Goal: Task Accomplishment & Management: Complete application form

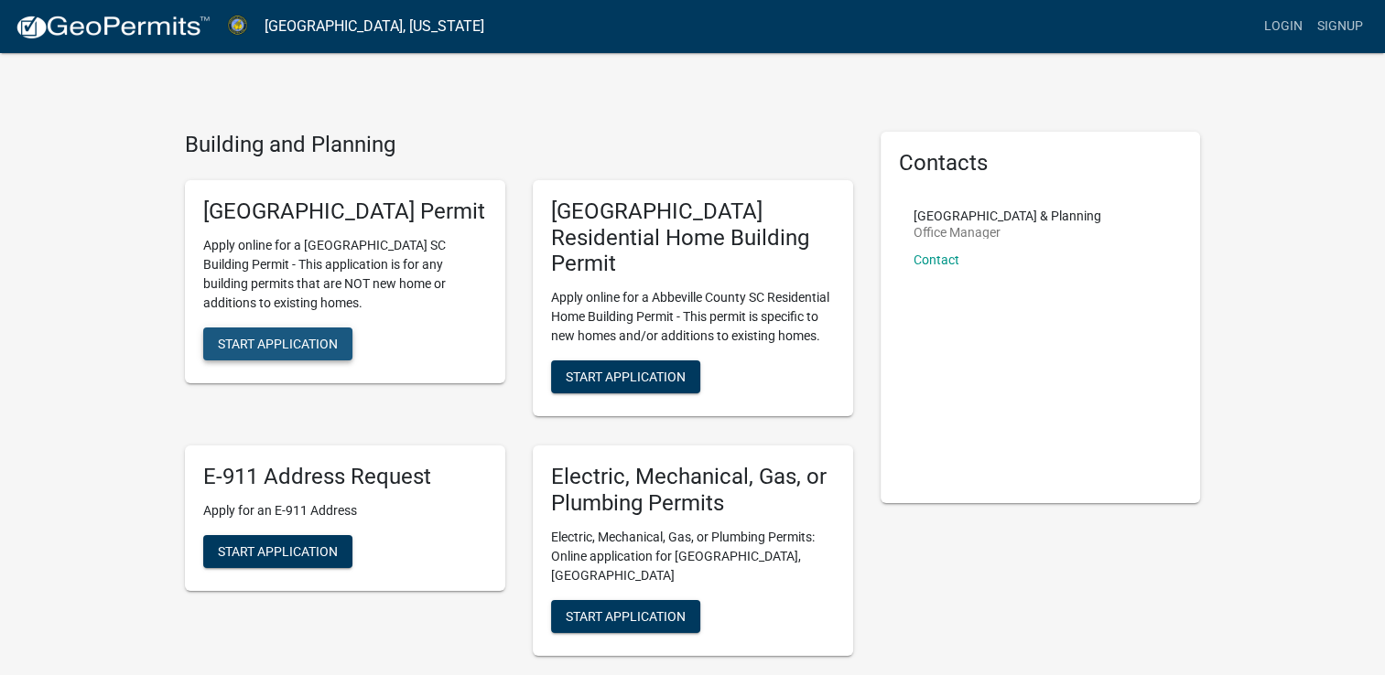
click at [321, 351] on span "Start Application" at bounding box center [278, 343] width 120 height 15
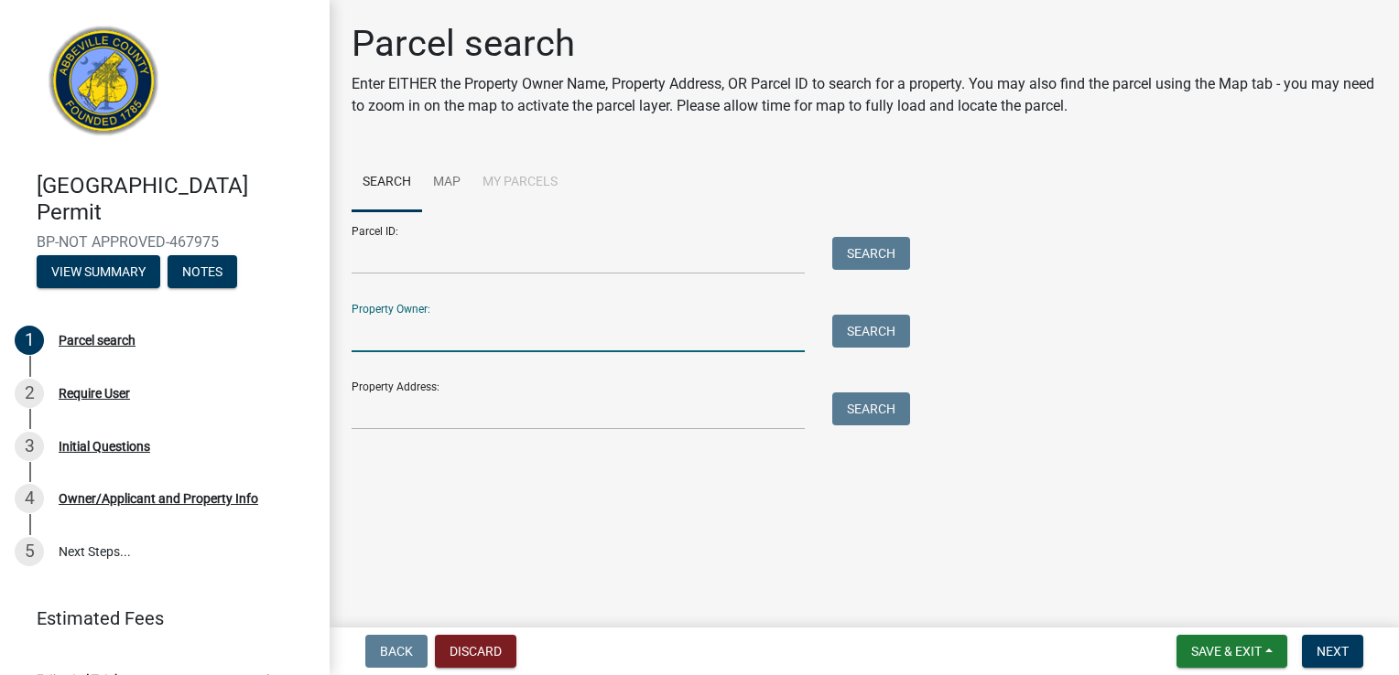
click at [418, 329] on input "Property Owner:" at bounding box center [577, 334] width 453 height 38
type input "[PERSON_NAME]"
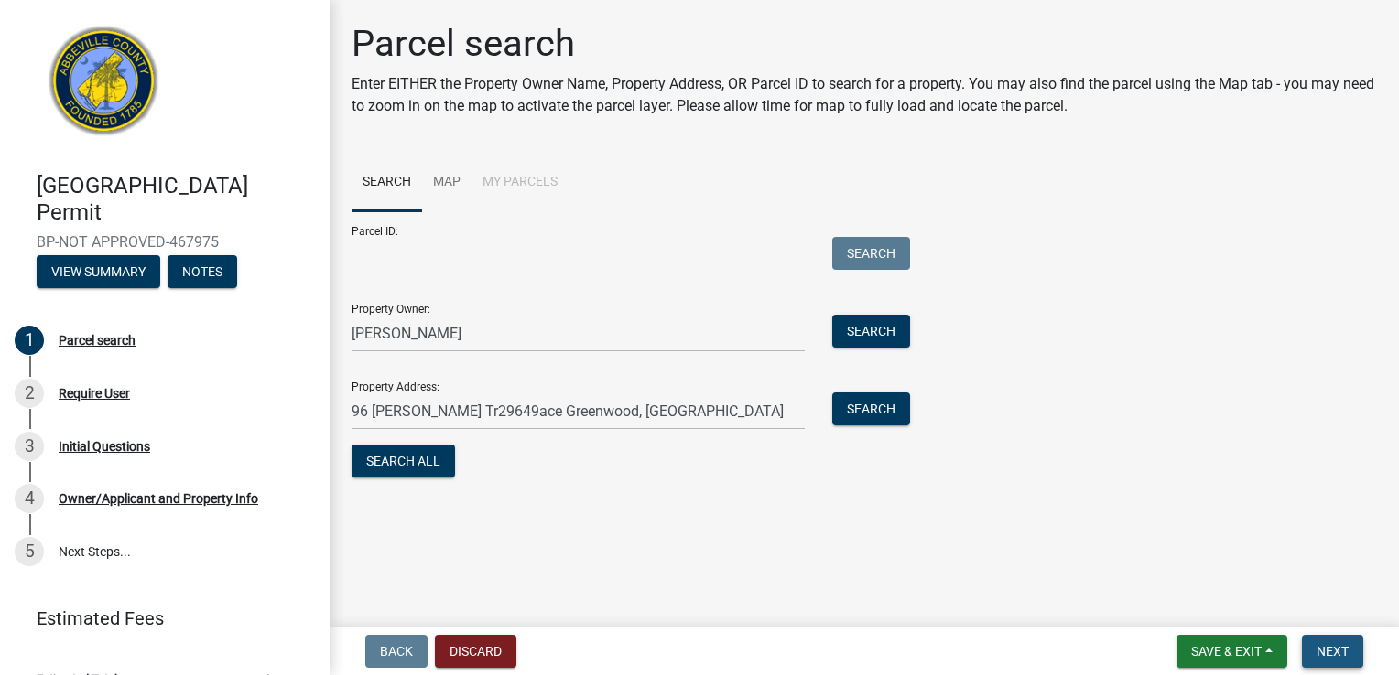
click at [1335, 647] on span "Next" at bounding box center [1332, 651] width 32 height 15
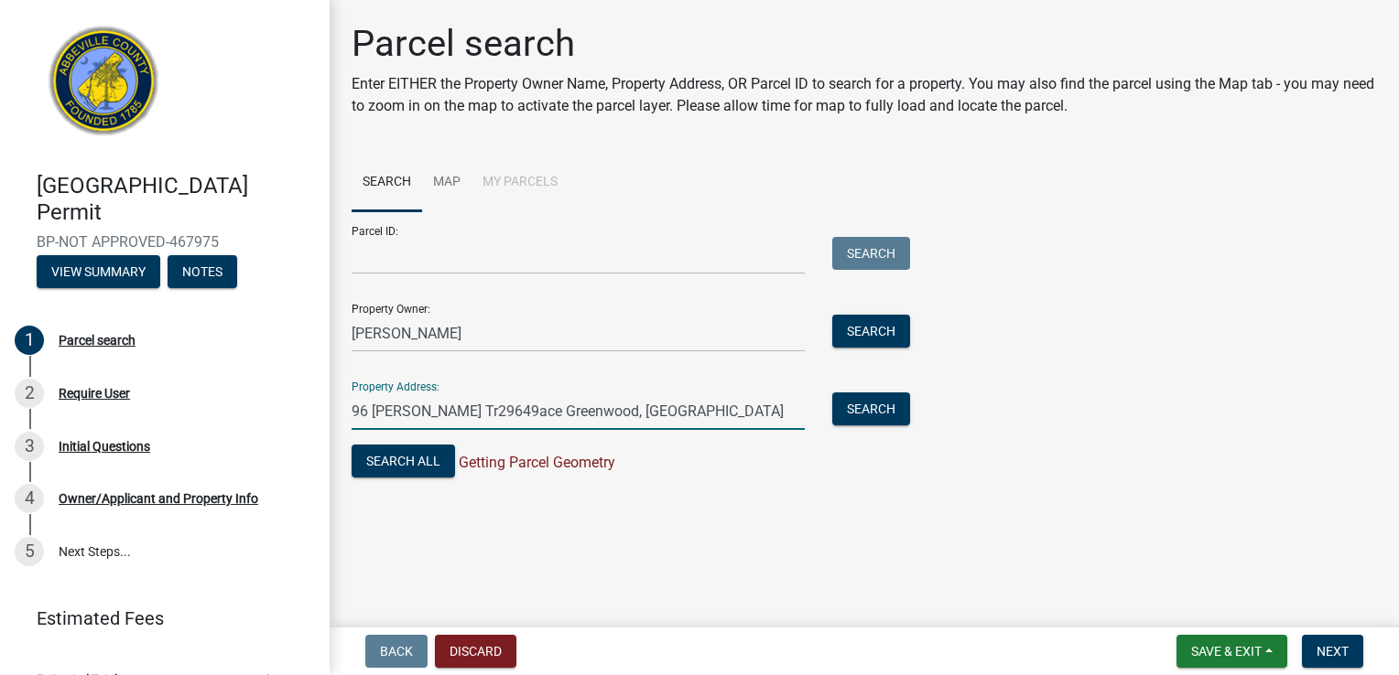
click at [487, 412] on input "96 Lewis Tr29649ace Greenwood, SC" at bounding box center [577, 412] width 453 height 38
type input "[STREET_ADDRESS][PERSON_NAME]"
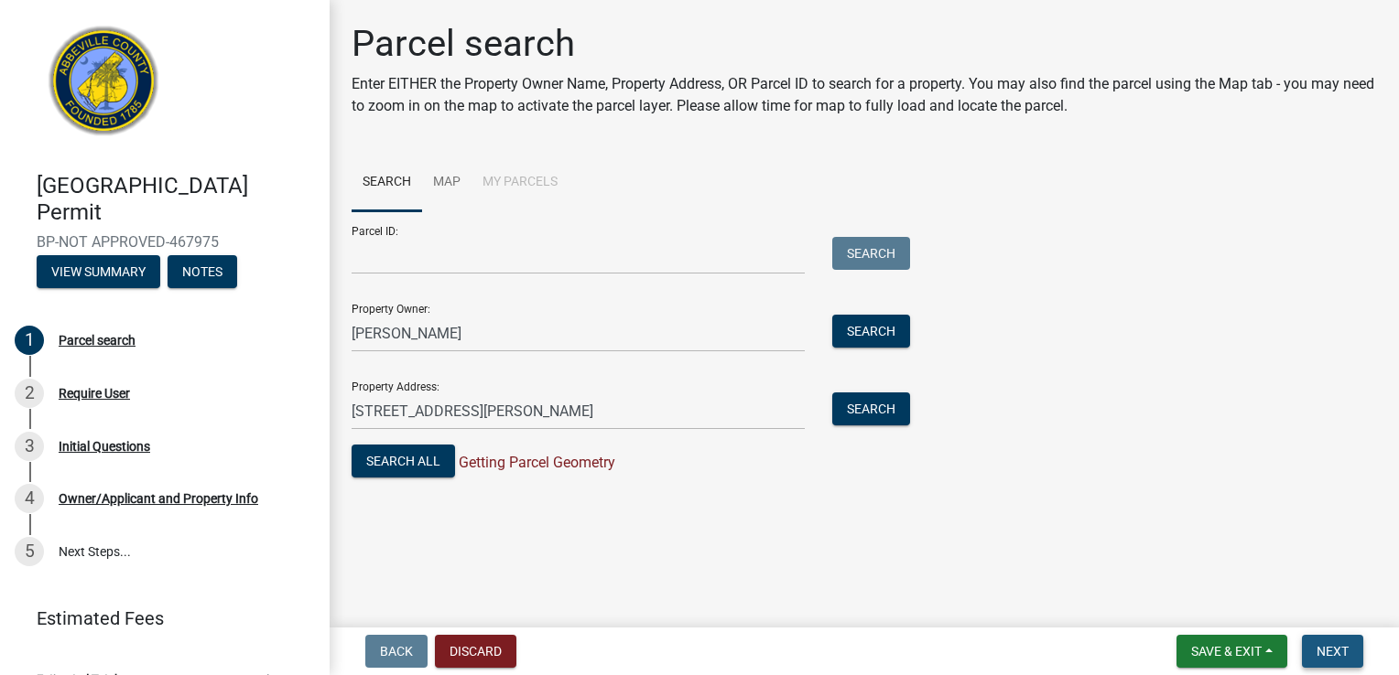
click at [1331, 651] on span "Next" at bounding box center [1332, 651] width 32 height 15
drag, startPoint x: 1331, startPoint y: 651, endPoint x: 1205, endPoint y: 462, distance: 226.9
click at [1205, 462] on wm-app "Abbeville County Building Permit BP-NOT APPROVED-467975 View Summary Notes 1 Pa…" at bounding box center [699, 337] width 1399 height 675
click at [124, 341] on div "Parcel search" at bounding box center [97, 340] width 77 height 13
click at [95, 334] on div "Parcel search" at bounding box center [97, 340] width 77 height 13
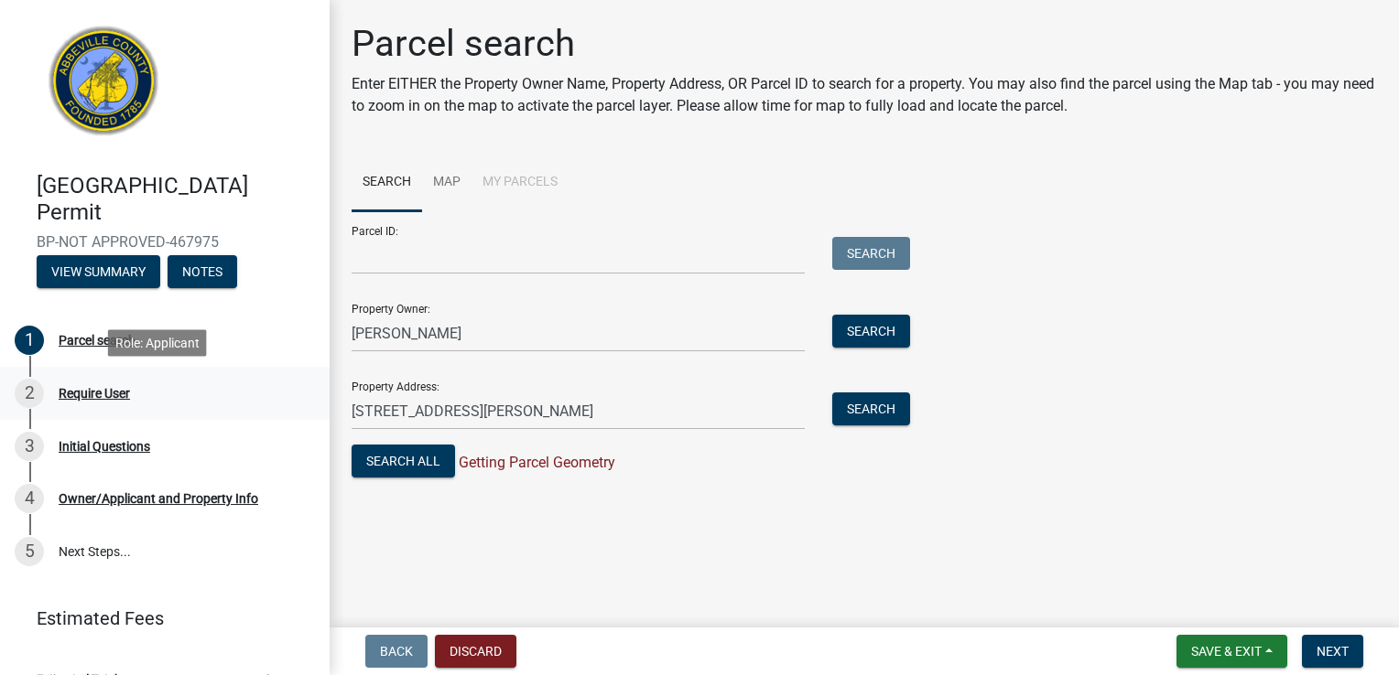
click at [97, 398] on div "Require User" at bounding box center [94, 393] width 71 height 13
click at [101, 394] on div "Require User" at bounding box center [94, 393] width 71 height 13
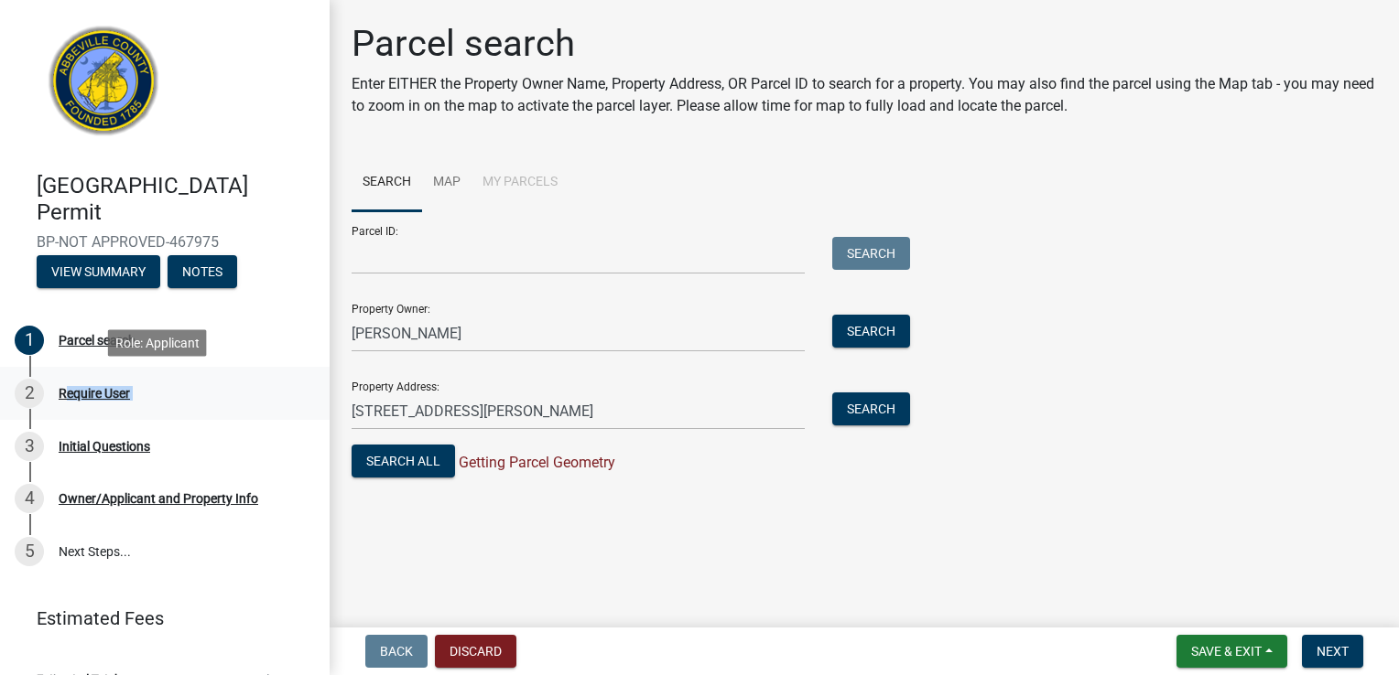
click at [101, 394] on div "Require User" at bounding box center [94, 393] width 71 height 13
drag, startPoint x: 101, startPoint y: 394, endPoint x: 256, endPoint y: 420, distance: 157.8
click at [256, 420] on link "3 Initial Questions" at bounding box center [165, 446] width 330 height 53
click at [66, 396] on div "Require User" at bounding box center [94, 393] width 71 height 13
click at [1335, 648] on span "Next" at bounding box center [1332, 651] width 32 height 15
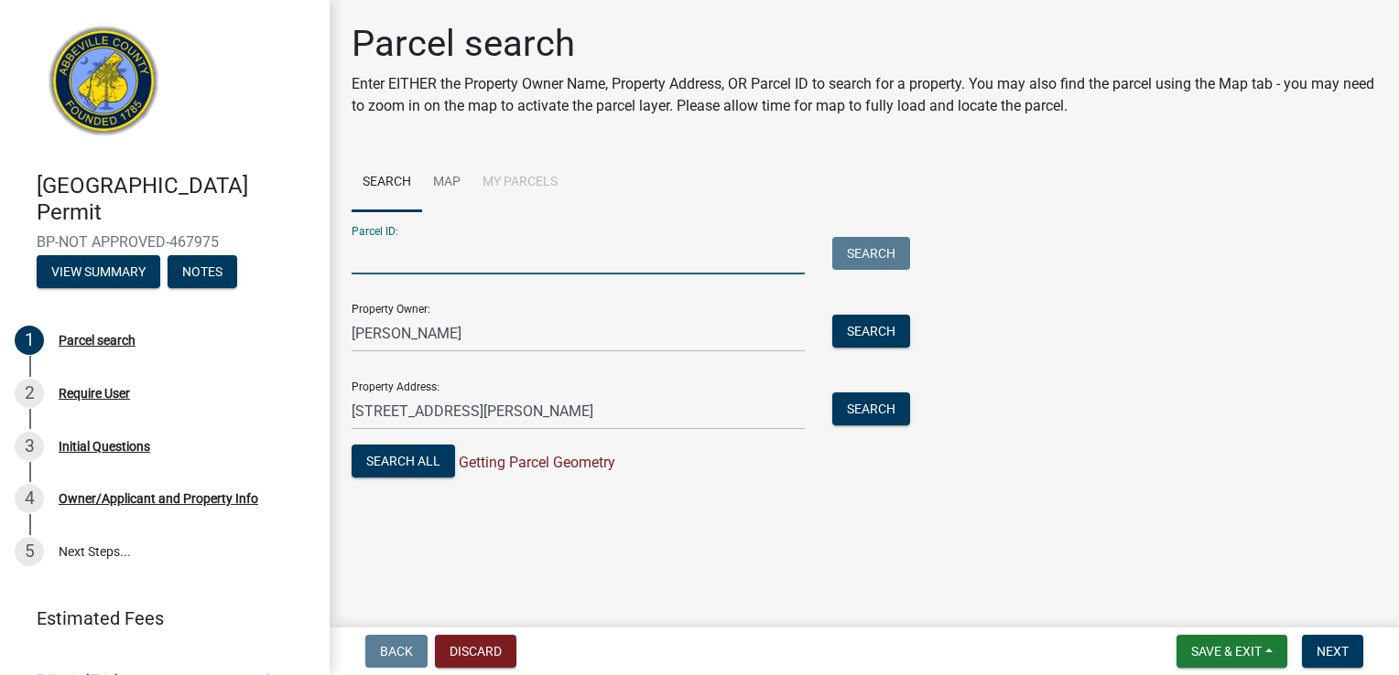
click at [391, 257] on input "Parcel ID:" at bounding box center [577, 256] width 453 height 38
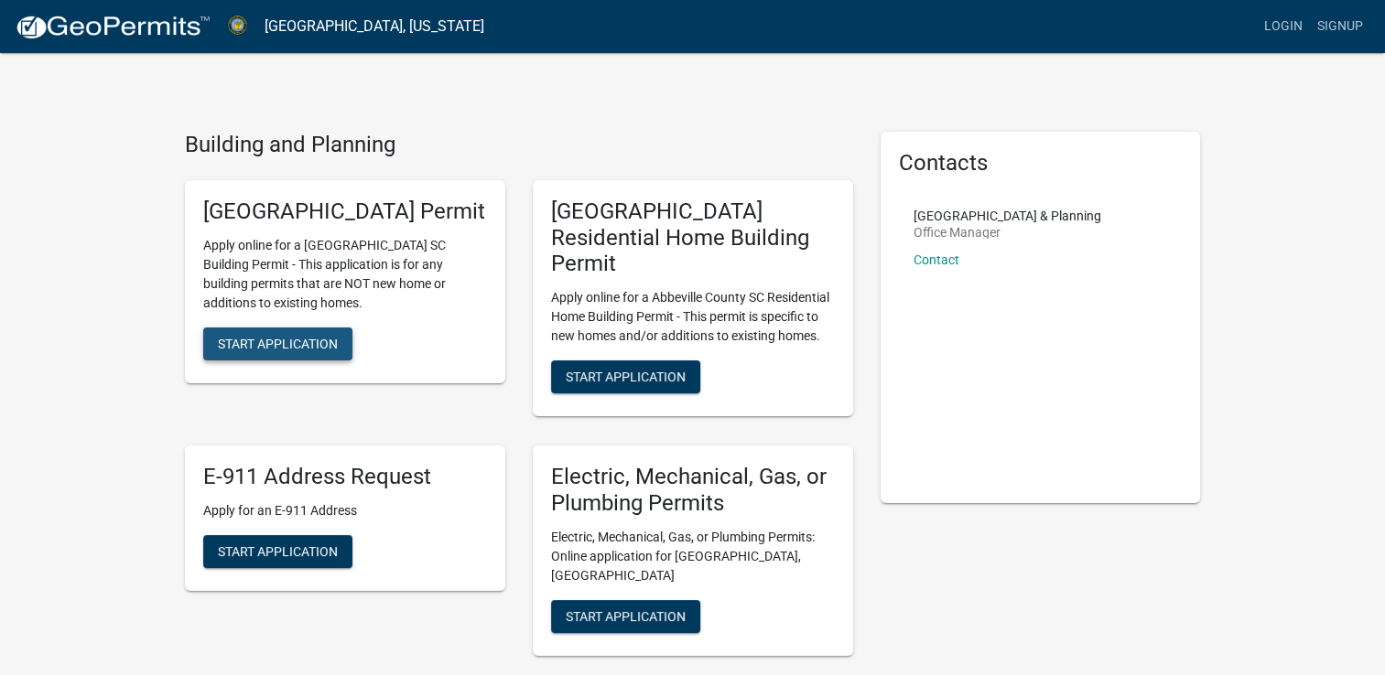
click at [319, 351] on span "Start Application" at bounding box center [278, 343] width 120 height 15
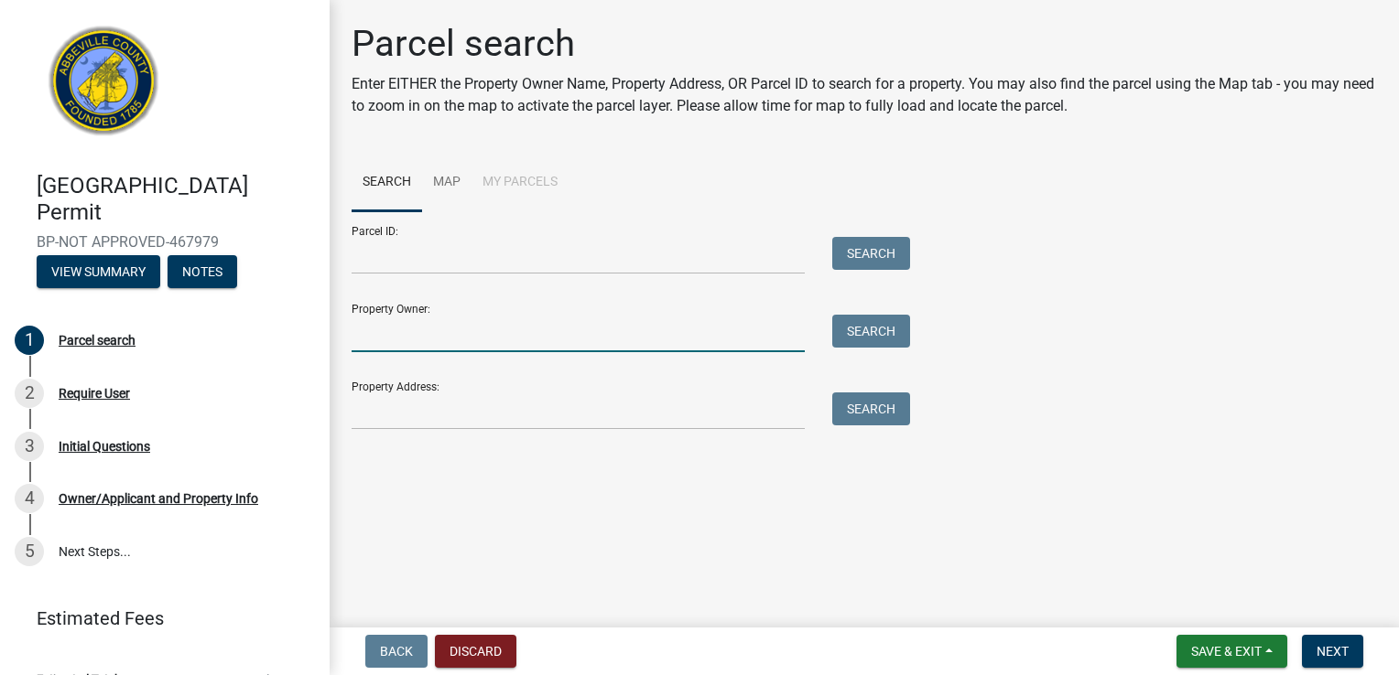
click at [419, 331] on input "Property Owner:" at bounding box center [577, 334] width 453 height 38
type input "[PERSON_NAME]"
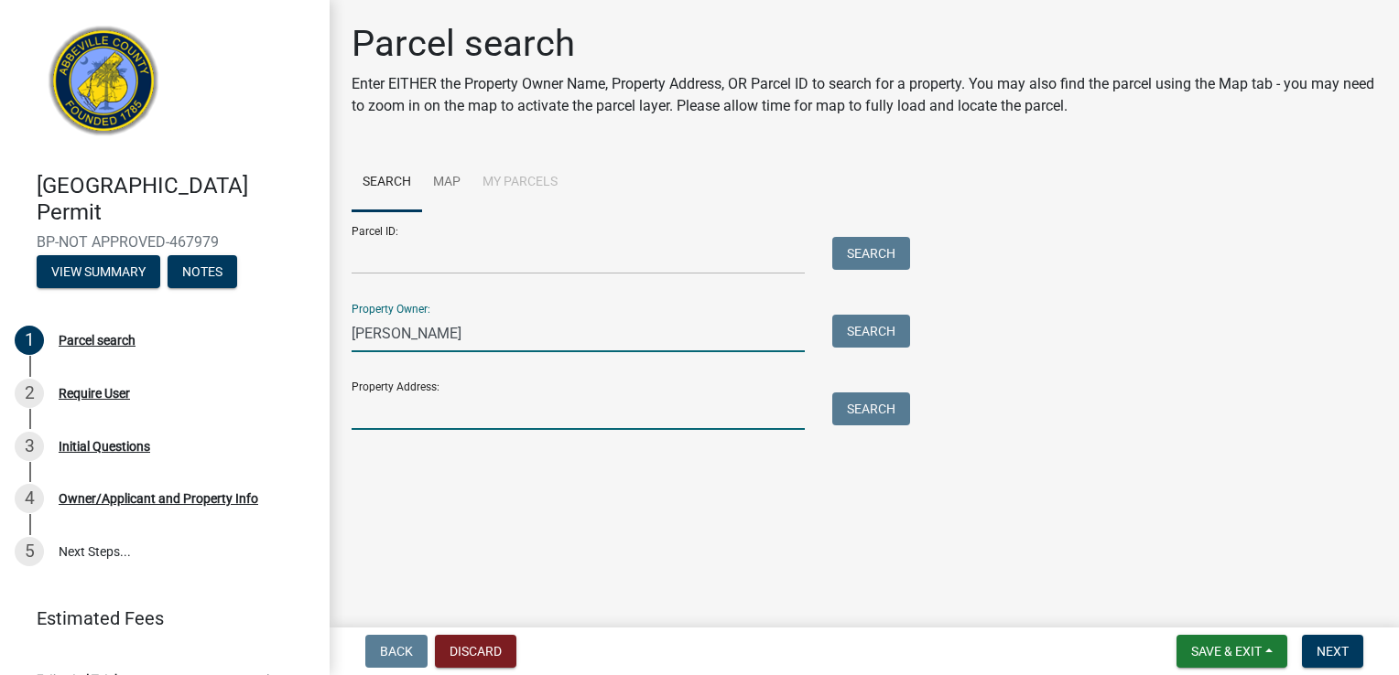
type input "[STREET_ADDRESS][PERSON_NAME]"
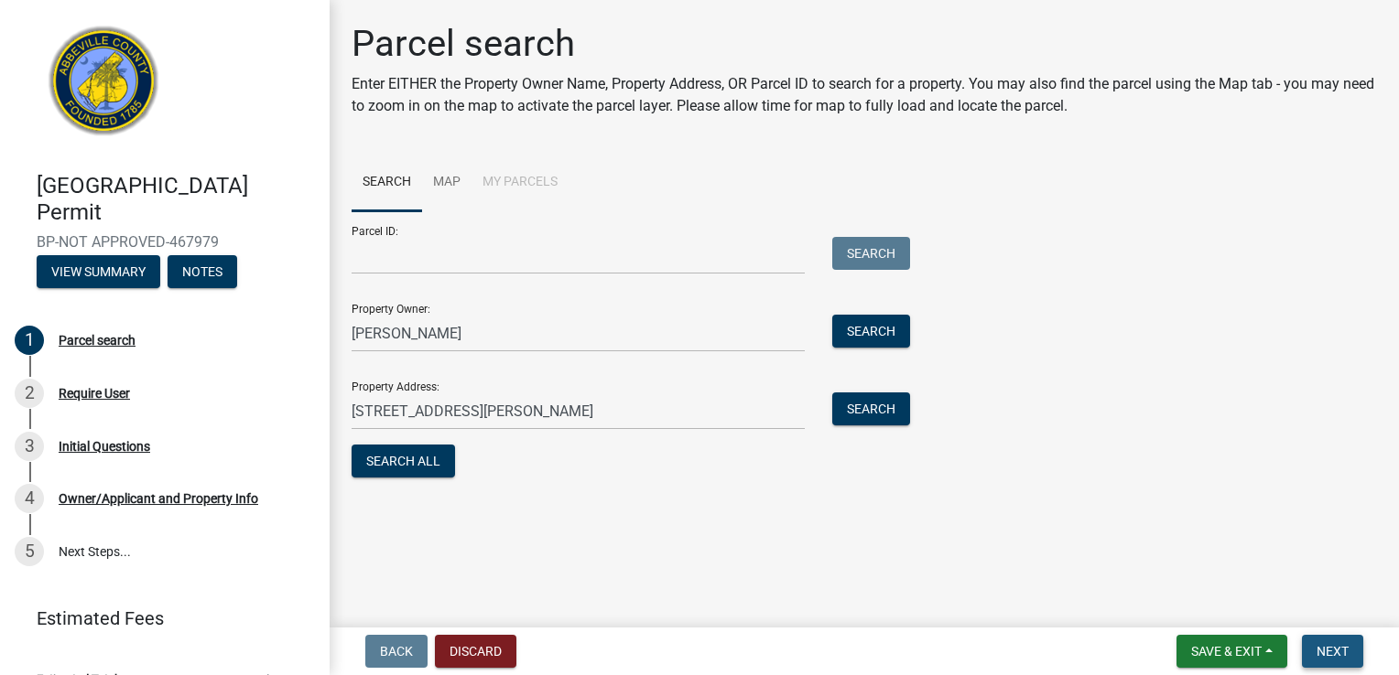
click at [1334, 650] on span "Next" at bounding box center [1332, 651] width 32 height 15
click at [409, 459] on button "Search All" at bounding box center [402, 461] width 103 height 33
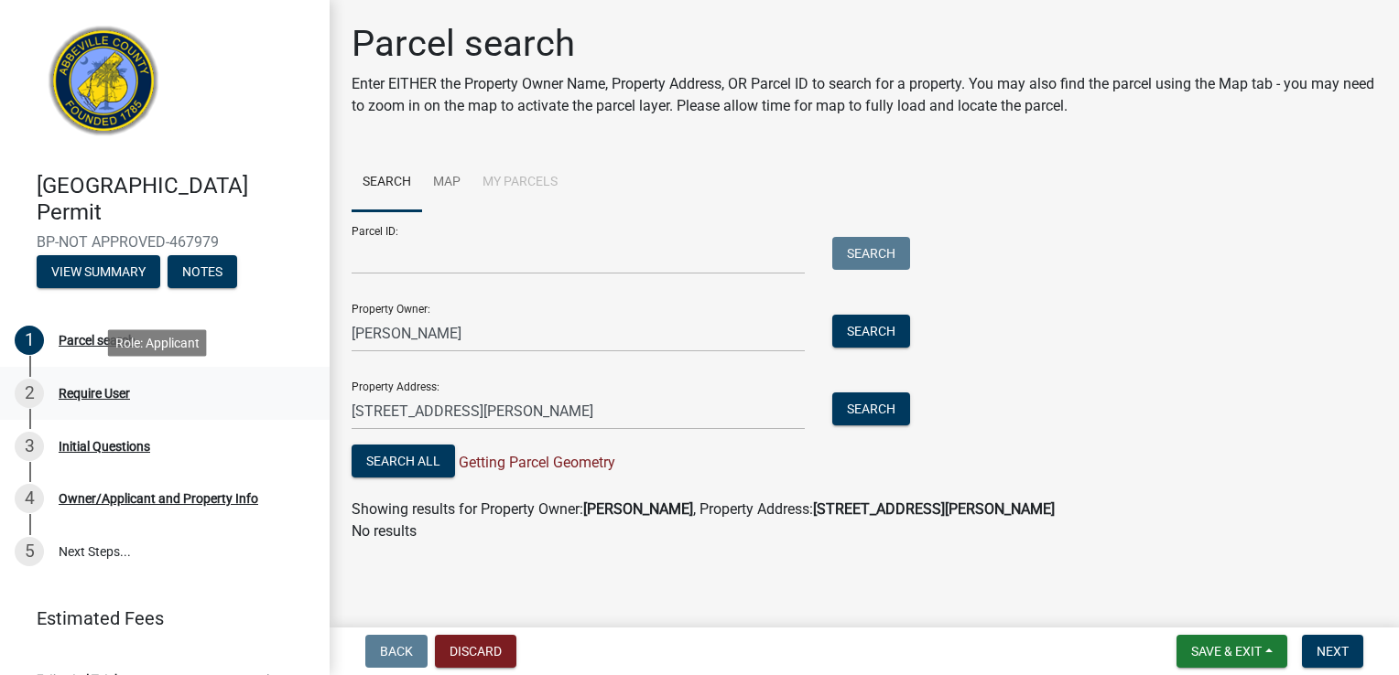
click at [79, 390] on div "Require User" at bounding box center [94, 393] width 71 height 13
click at [99, 446] on div "Initial Questions" at bounding box center [105, 446] width 92 height 13
click at [436, 462] on button "Search All" at bounding box center [402, 461] width 103 height 33
click at [1242, 646] on span "Save & Exit" at bounding box center [1226, 651] width 70 height 15
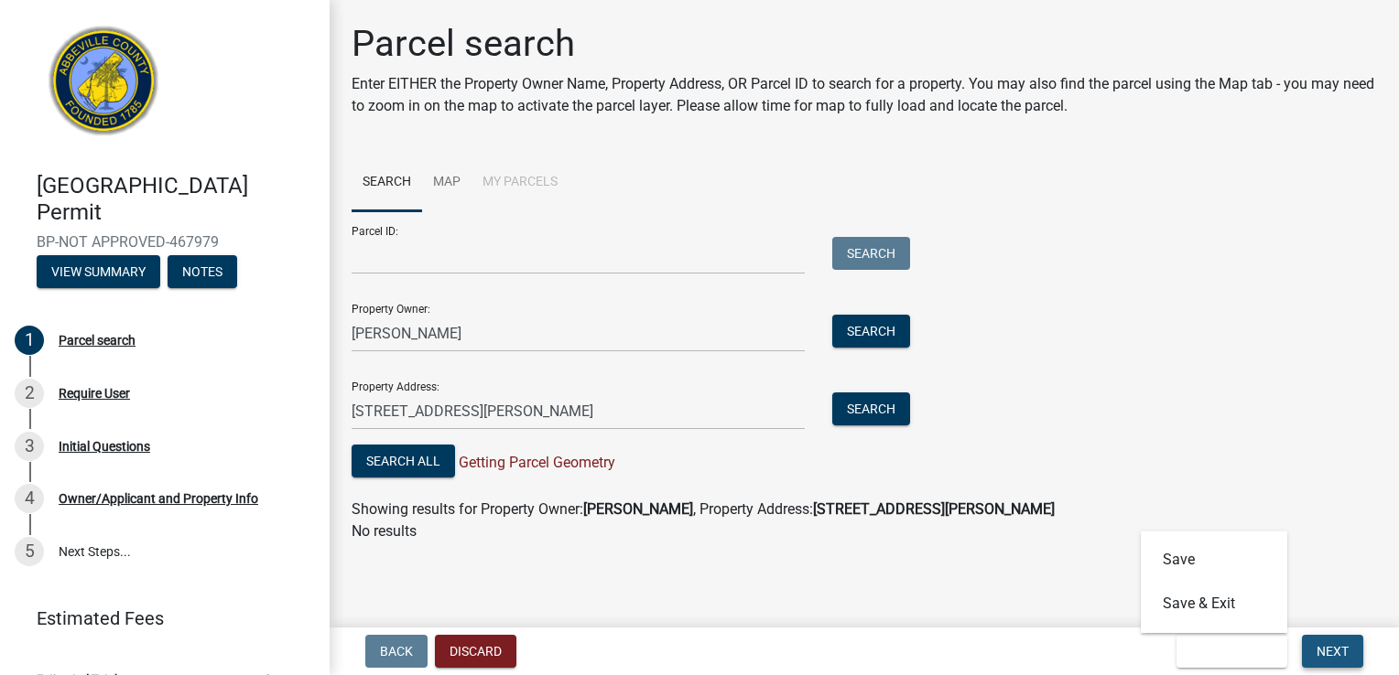
click at [1323, 646] on span "Next" at bounding box center [1332, 651] width 32 height 15
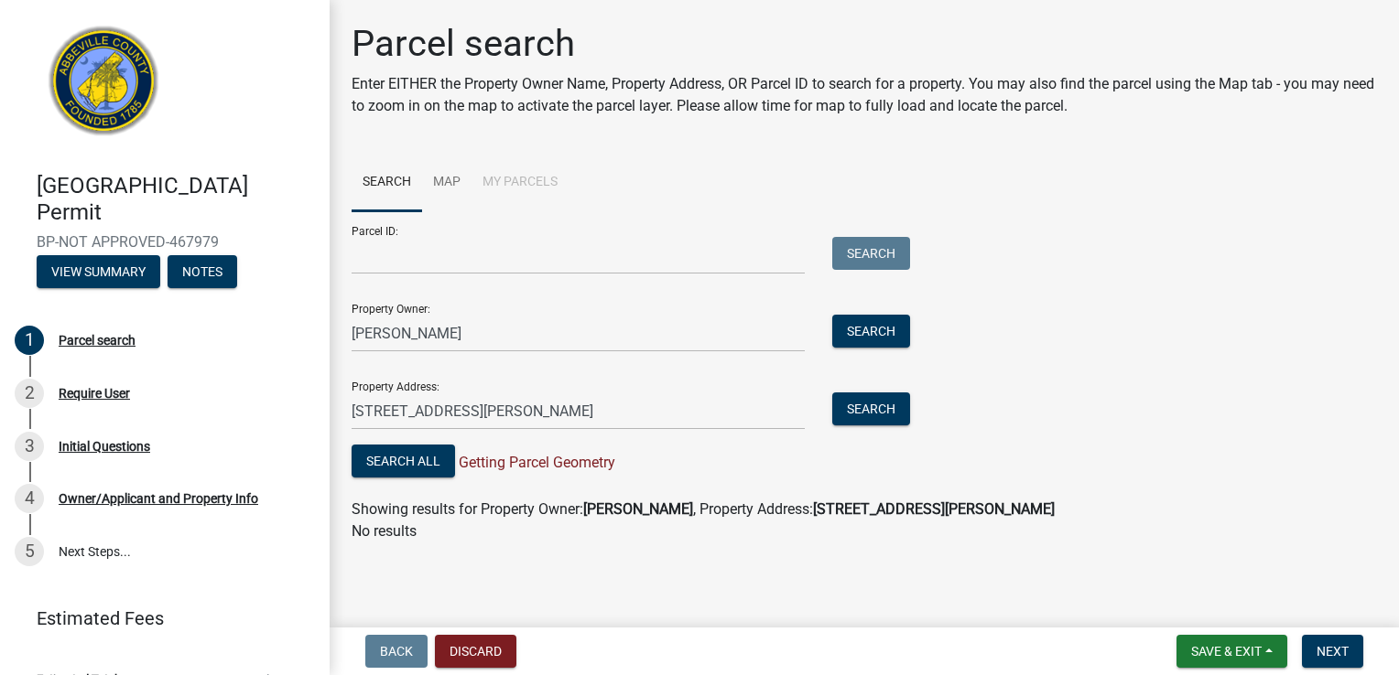
click at [572, 464] on span "Getting Parcel Geometry" at bounding box center [535, 462] width 160 height 17
click at [468, 643] on button "Discard" at bounding box center [475, 651] width 81 height 33
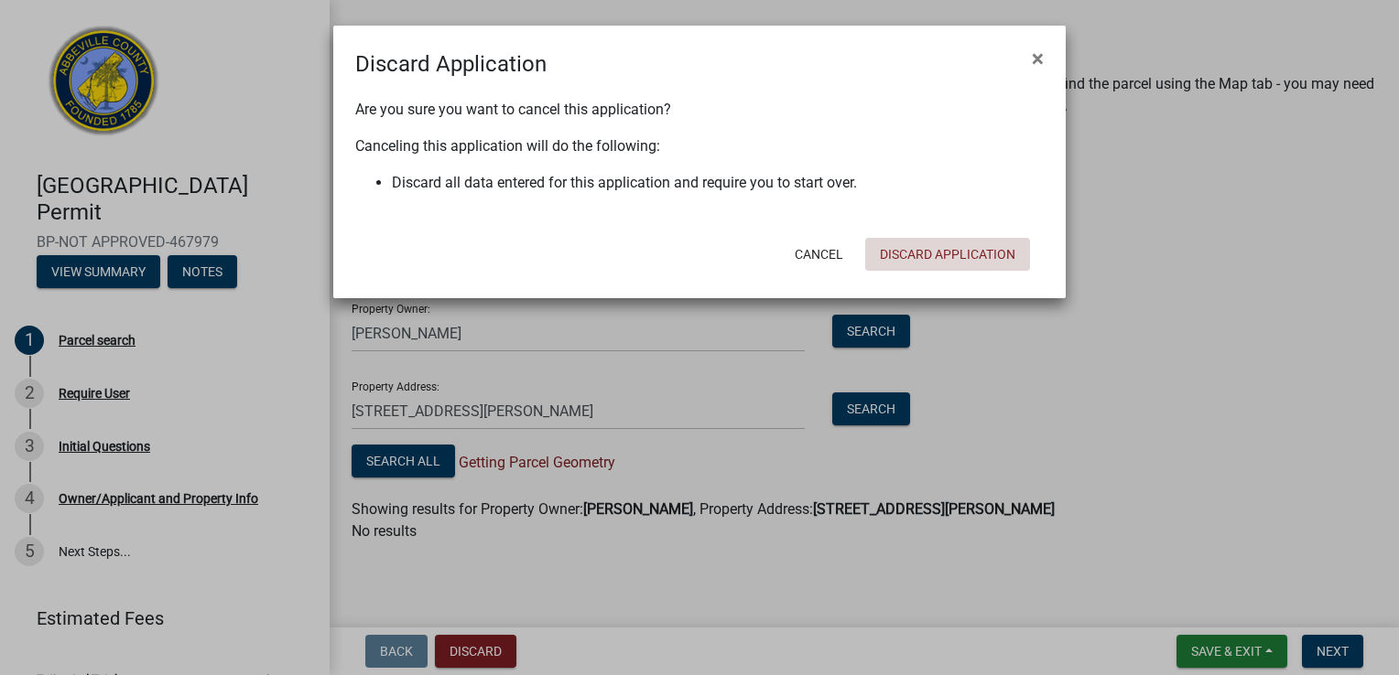
click at [982, 254] on button "Discard Application" at bounding box center [947, 254] width 165 height 33
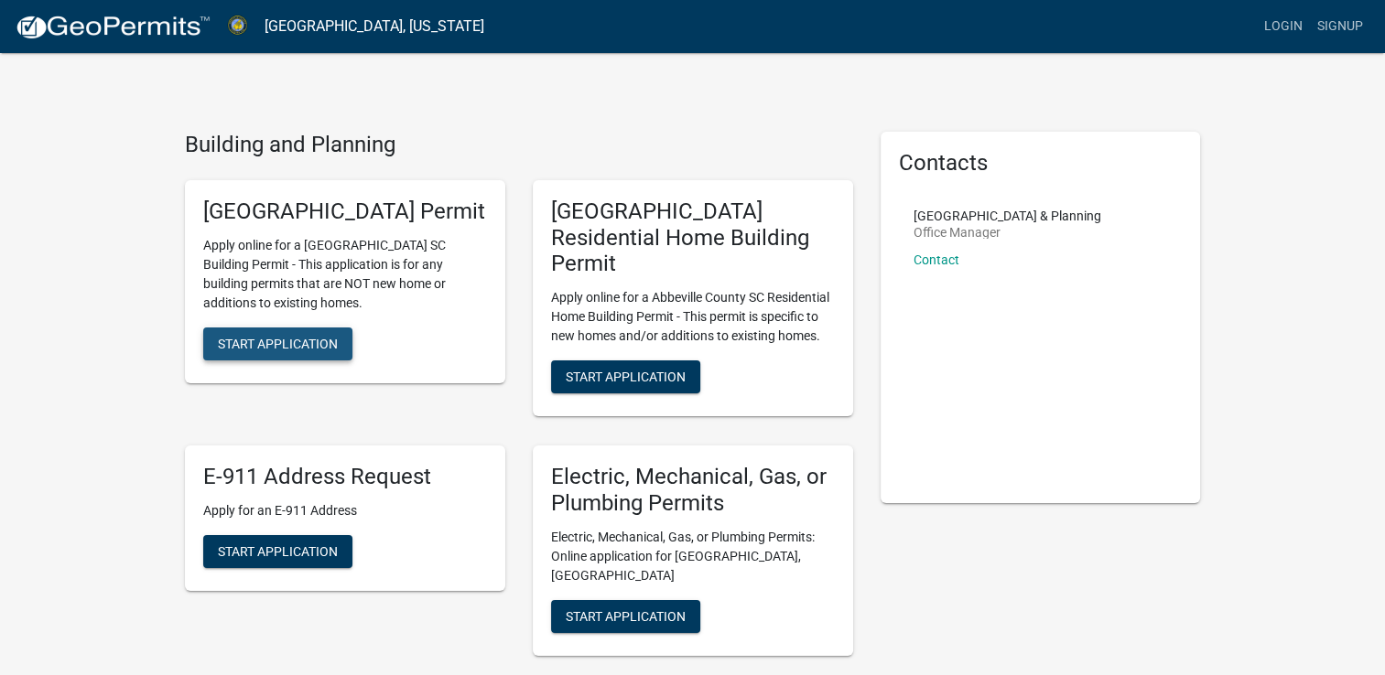
click at [286, 351] on span "Start Application" at bounding box center [278, 343] width 120 height 15
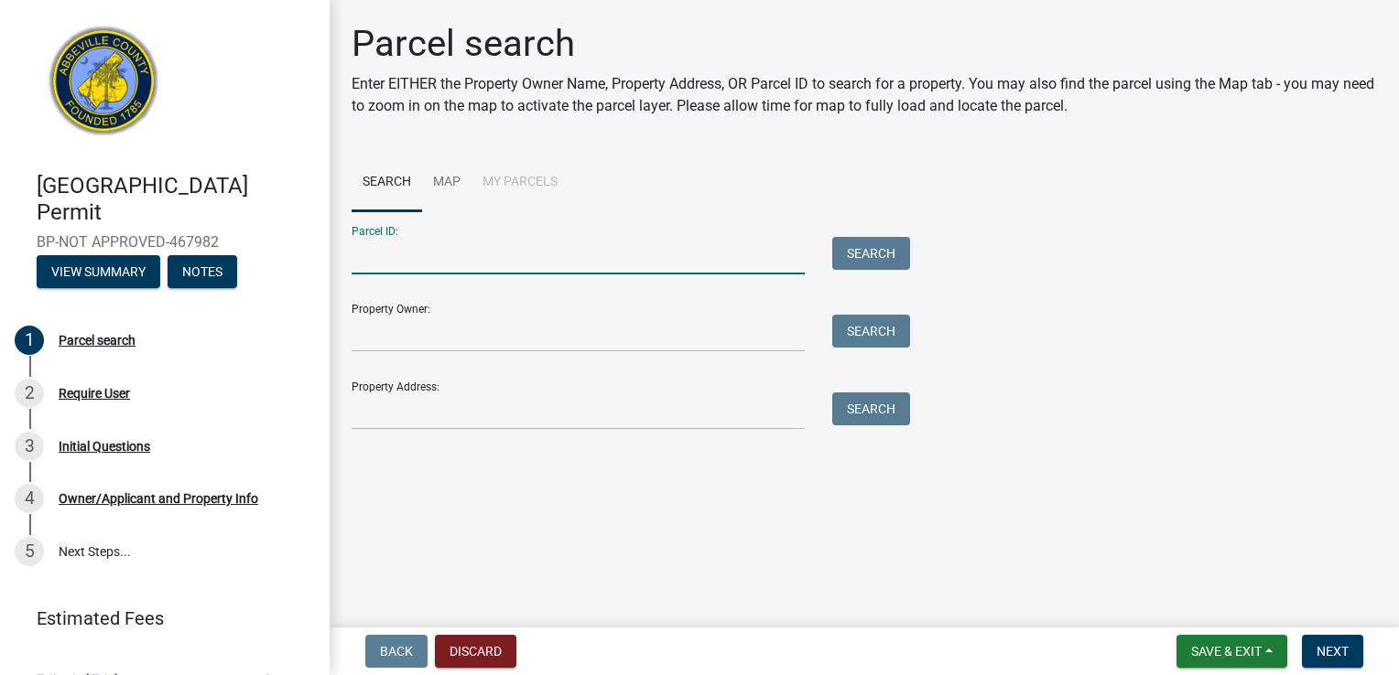
click at [407, 254] on input "Parcel ID:" at bounding box center [577, 256] width 453 height 38
click at [449, 182] on link "Map" at bounding box center [446, 183] width 49 height 59
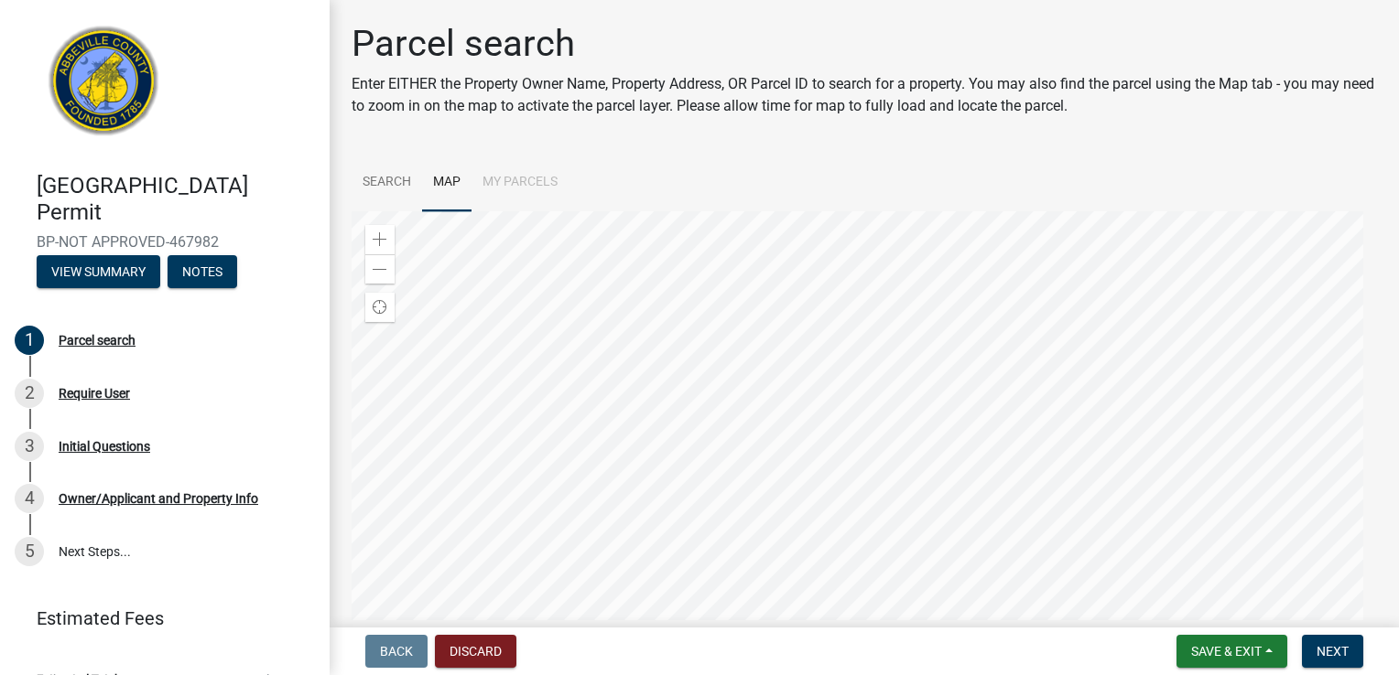
click at [535, 180] on li "My Parcels" at bounding box center [519, 183] width 97 height 59
click at [400, 179] on link "Search" at bounding box center [386, 183] width 70 height 59
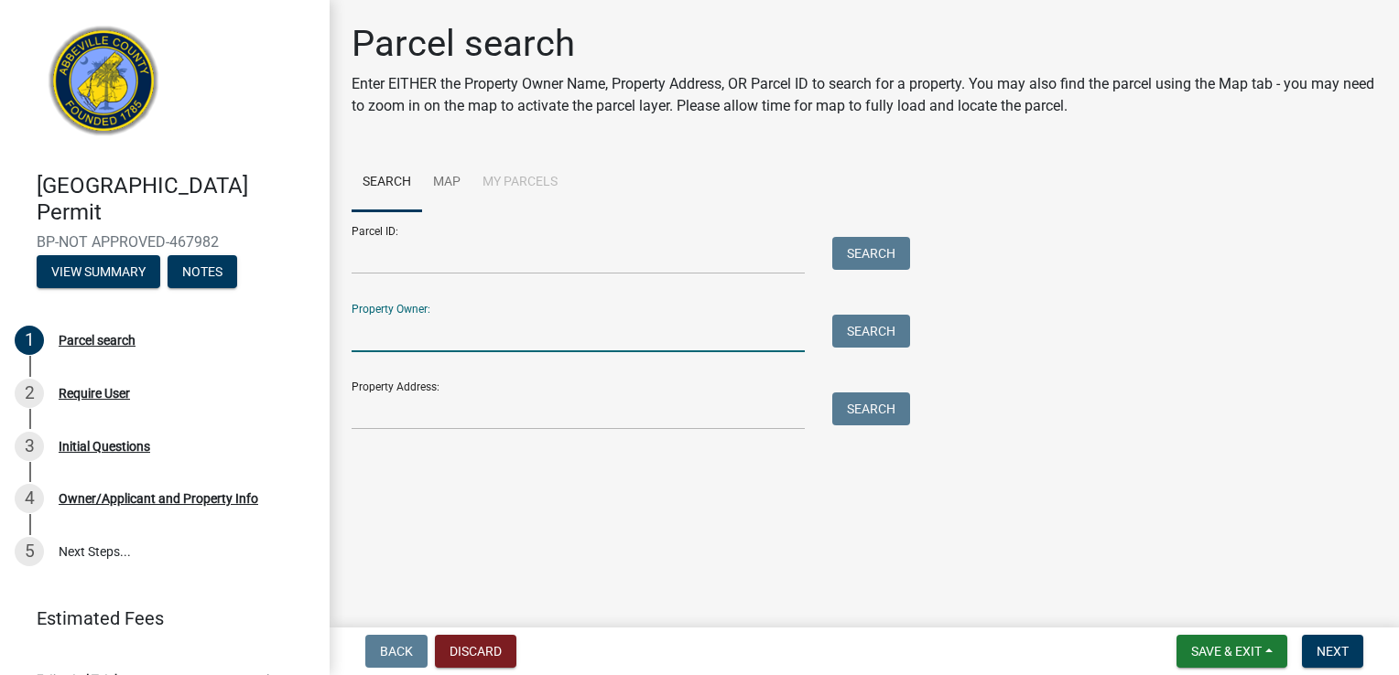
click at [384, 331] on input "Property Owner:" at bounding box center [577, 334] width 453 height 38
type input "[PERSON_NAME]"
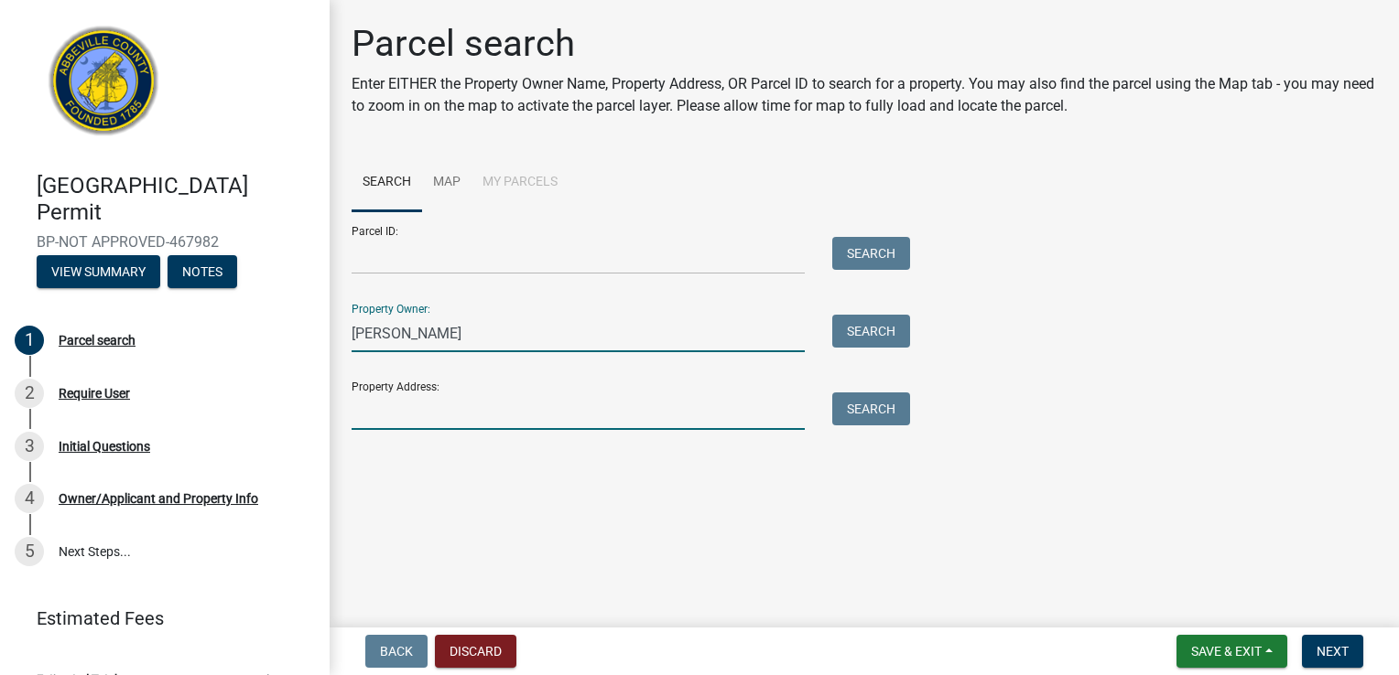
type input "[STREET_ADDRESS][PERSON_NAME]"
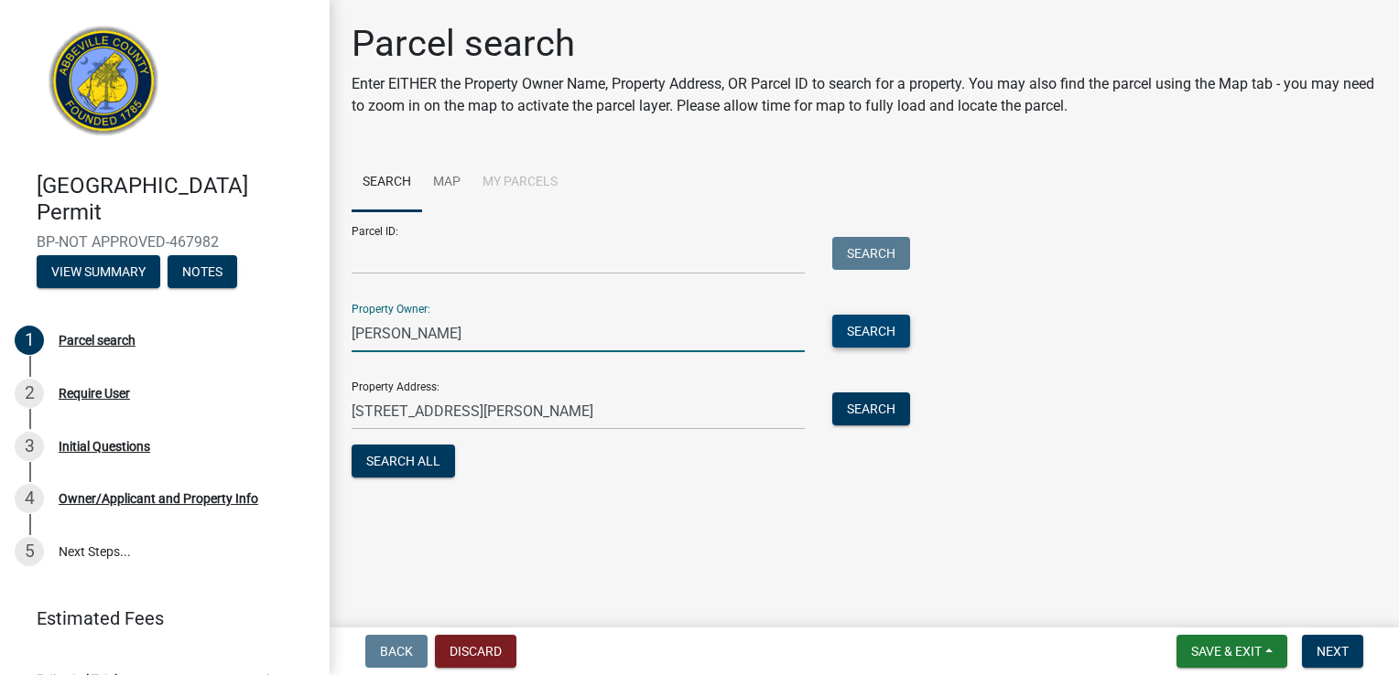
type input "[PERSON_NAME]"
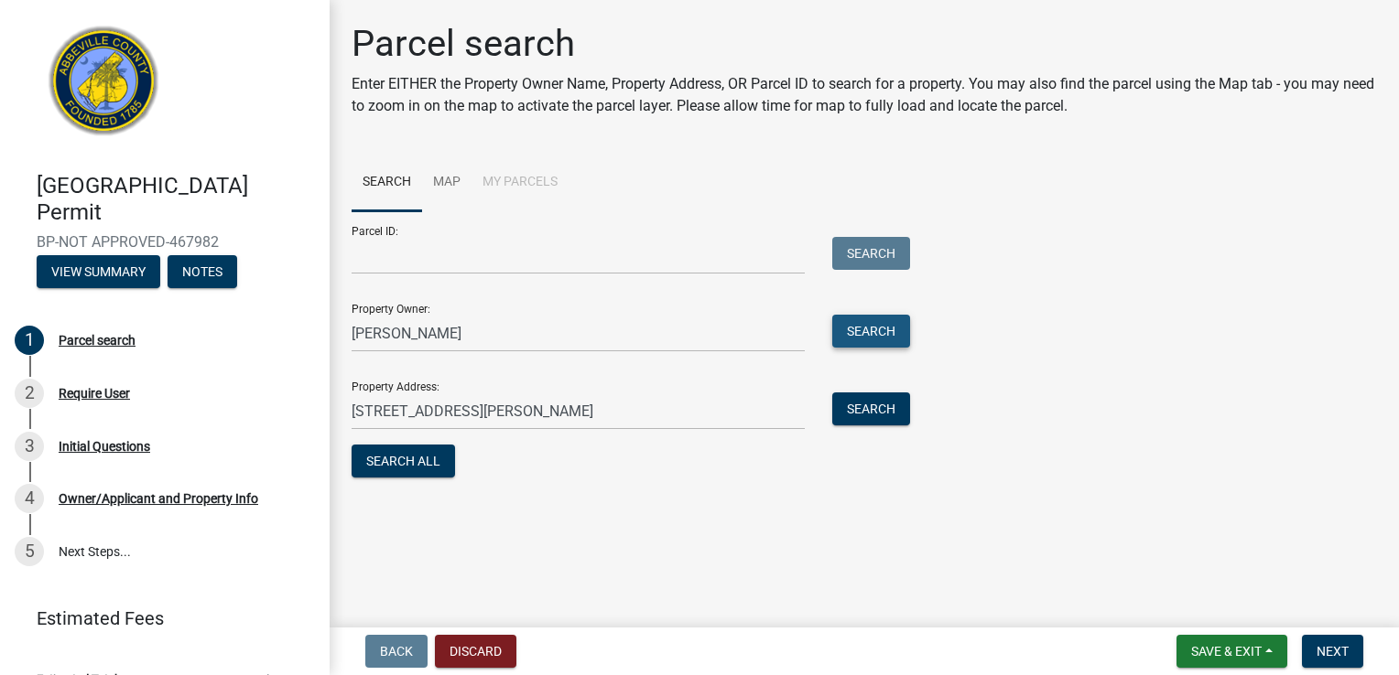
click at [887, 318] on button "Search" at bounding box center [871, 331] width 78 height 33
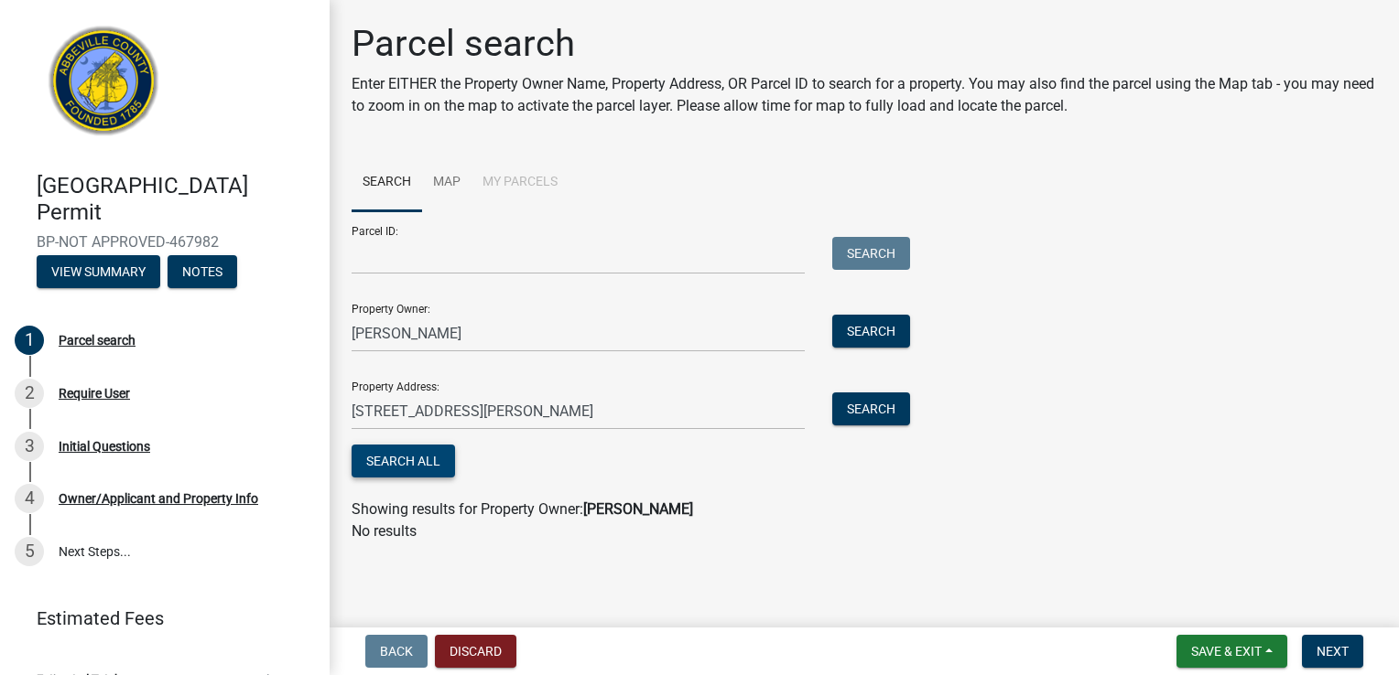
click at [422, 457] on button "Search All" at bounding box center [402, 461] width 103 height 33
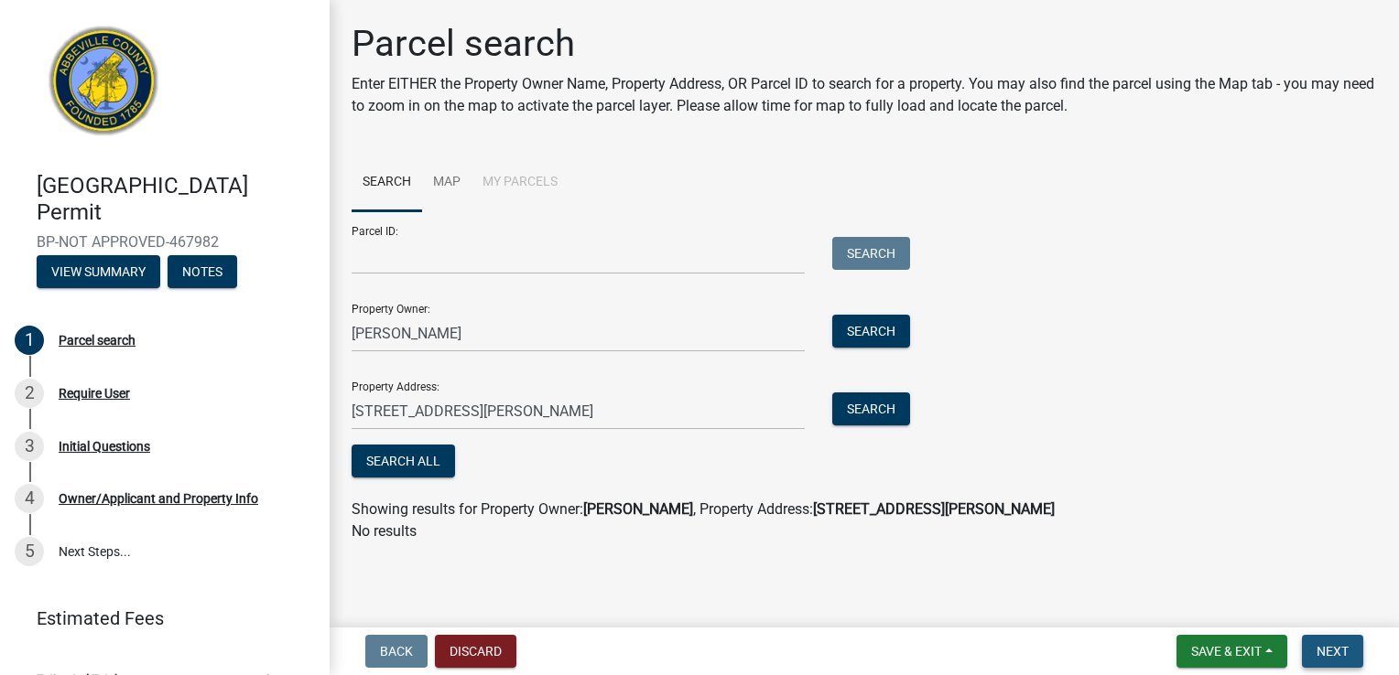
click at [1342, 646] on span "Next" at bounding box center [1332, 651] width 32 height 15
click at [125, 269] on button "View Summary" at bounding box center [99, 271] width 124 height 33
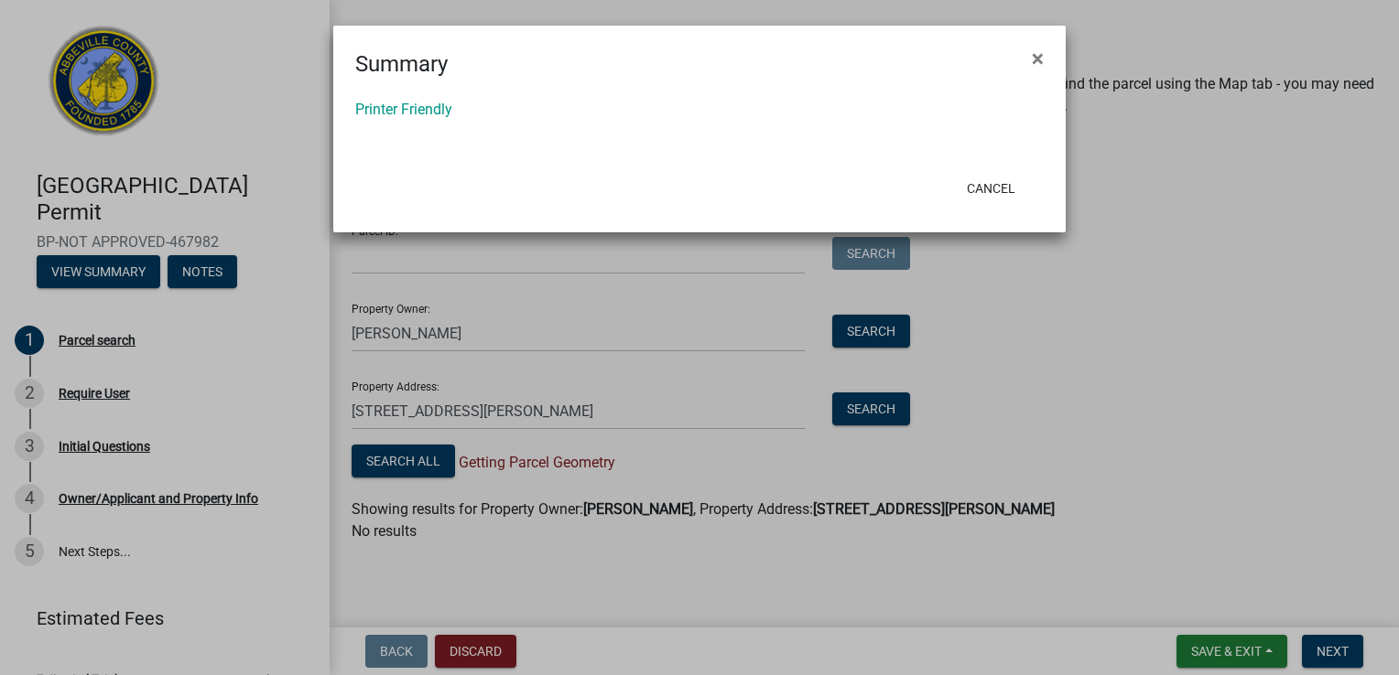
click at [80, 390] on ngb-modal-window "Summary × Printer Friendly Cancel" at bounding box center [699, 337] width 1399 height 675
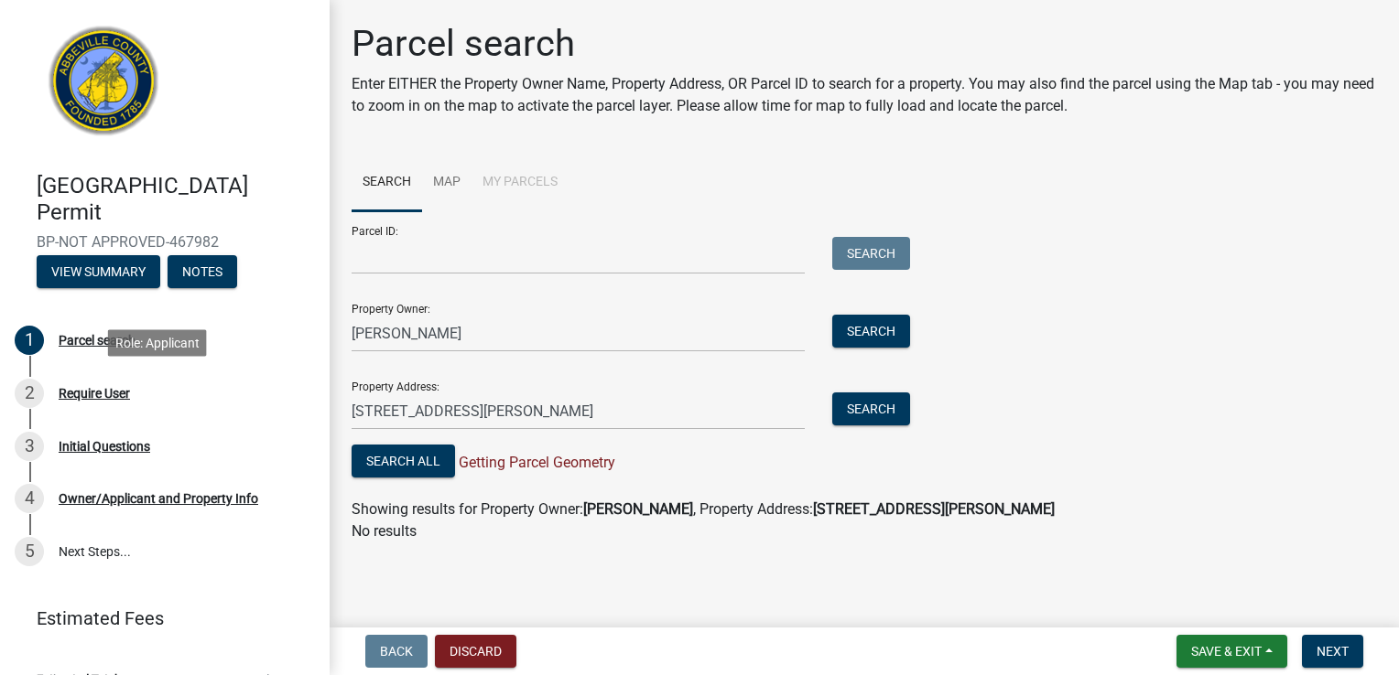
click at [80, 390] on div "Require User" at bounding box center [94, 393] width 71 height 13
click at [110, 445] on div "Initial Questions" at bounding box center [105, 446] width 92 height 13
click at [122, 499] on div "Owner/Applicant and Property Info" at bounding box center [159, 498] width 200 height 13
click at [480, 652] on button "Discard" at bounding box center [475, 651] width 81 height 33
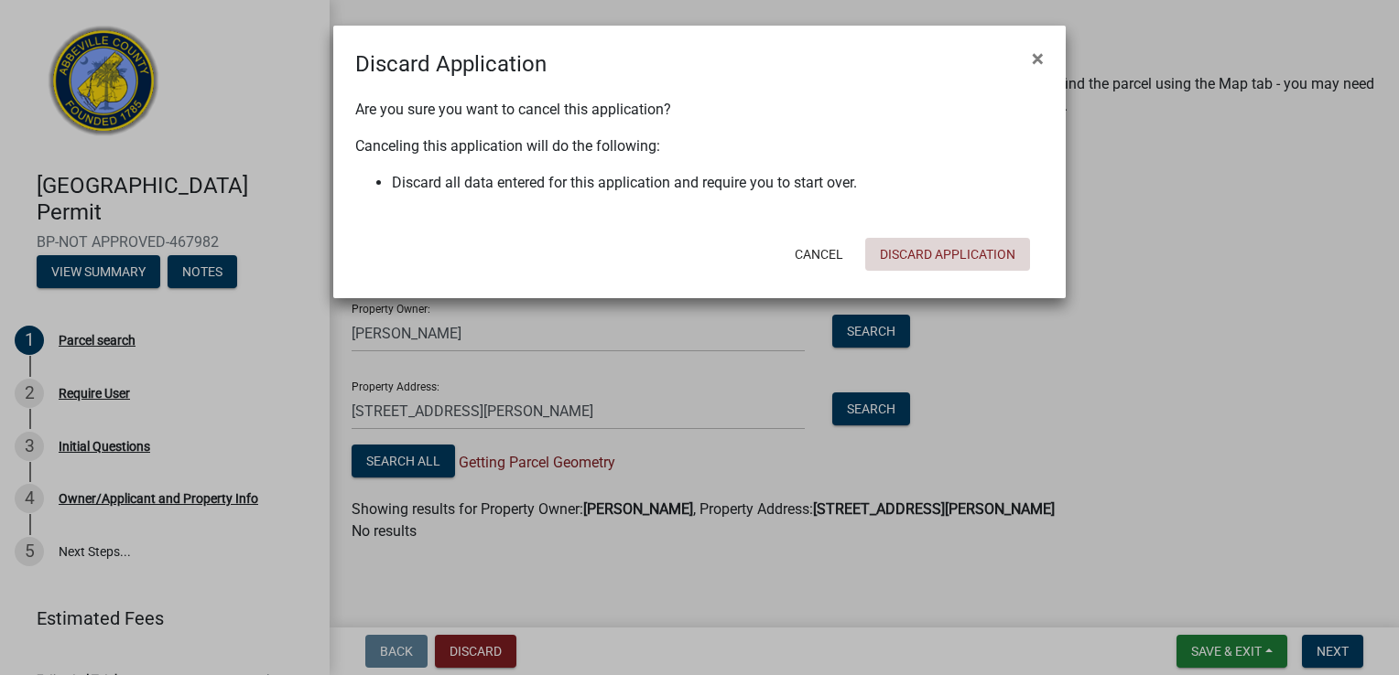
click at [923, 242] on button "Discard Application" at bounding box center [947, 254] width 165 height 33
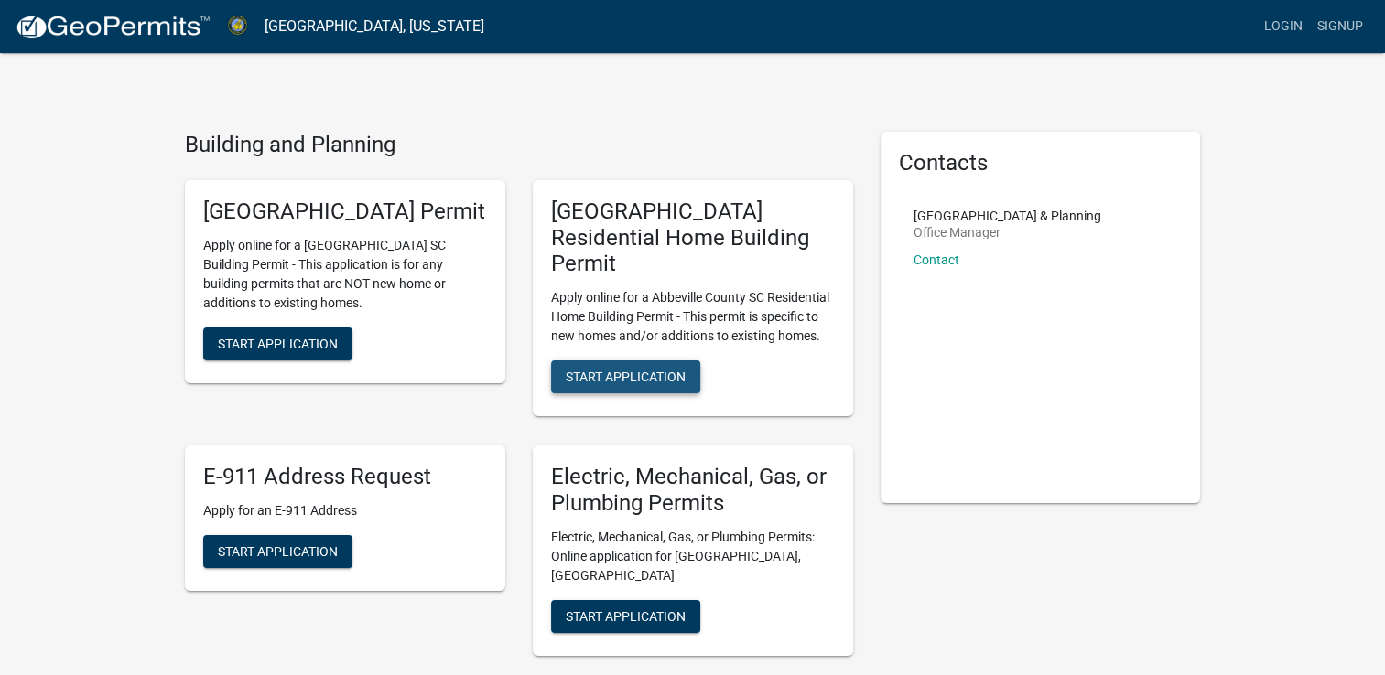
click at [674, 370] on span "Start Application" at bounding box center [626, 377] width 120 height 15
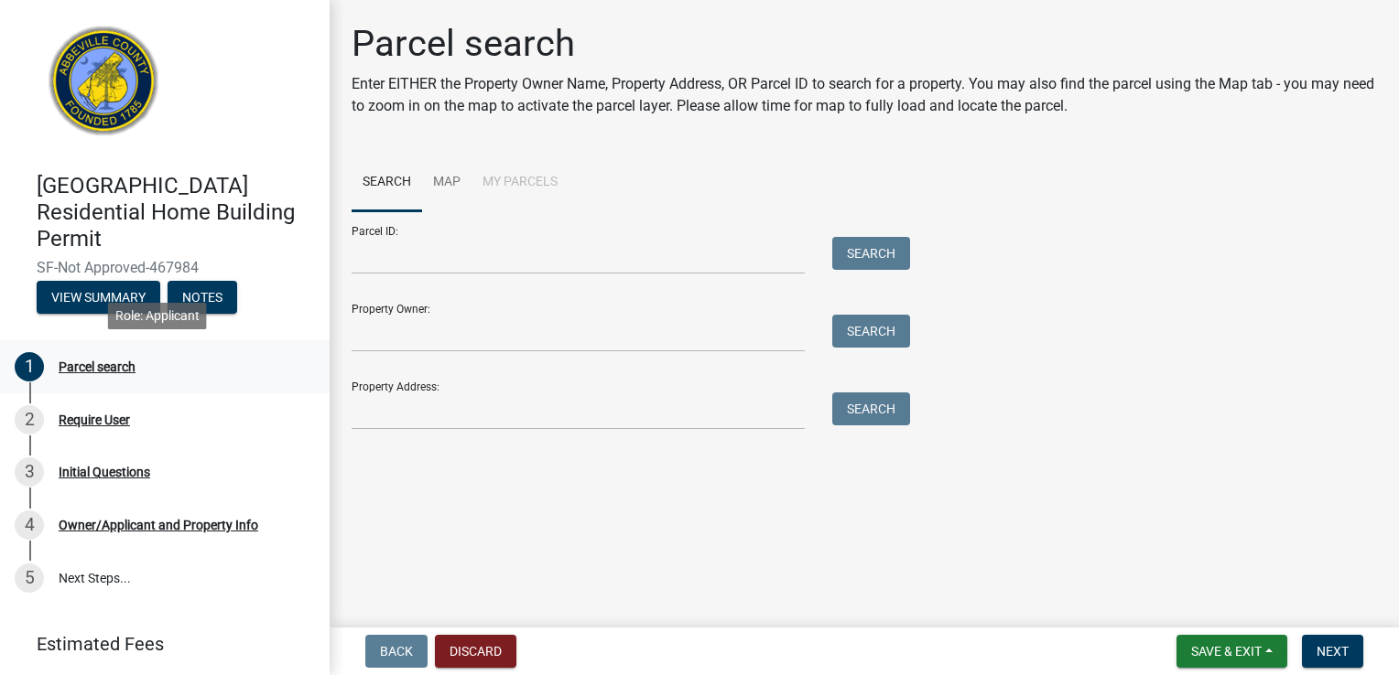
click at [106, 363] on div "Parcel search" at bounding box center [97, 367] width 77 height 13
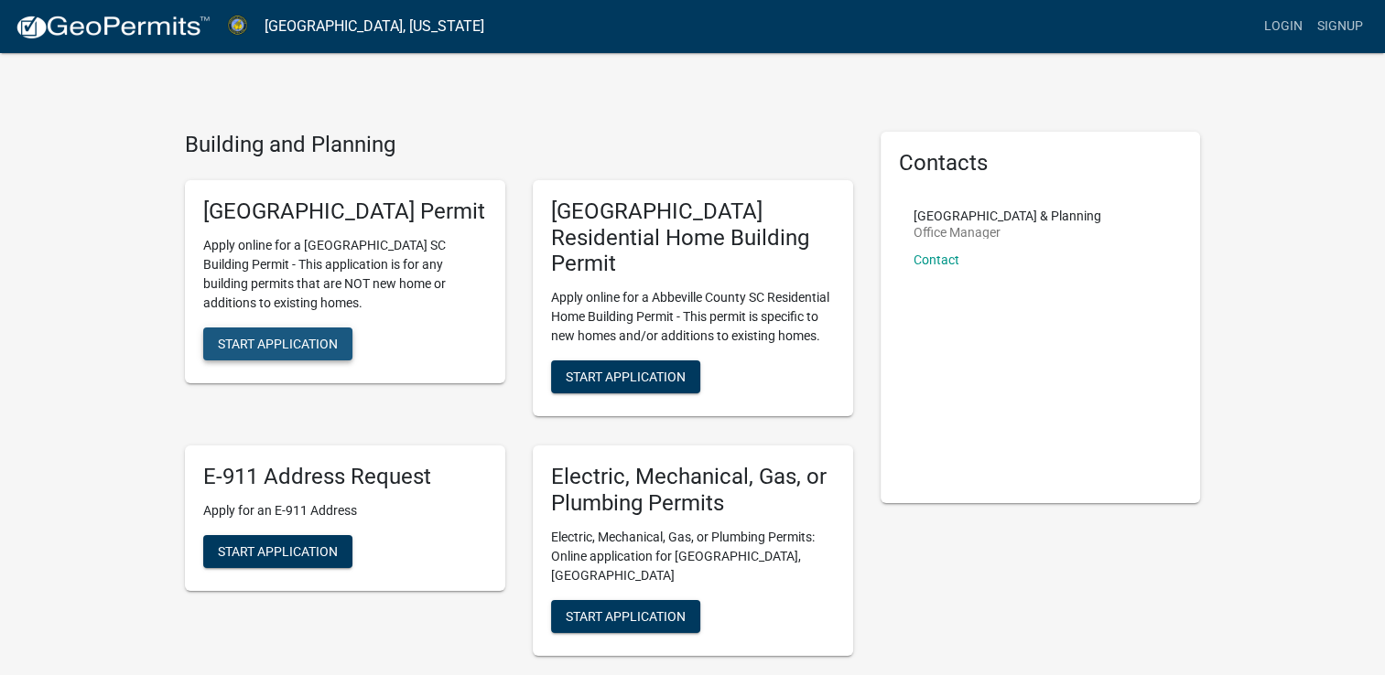
click at [275, 351] on span "Start Application" at bounding box center [278, 343] width 120 height 15
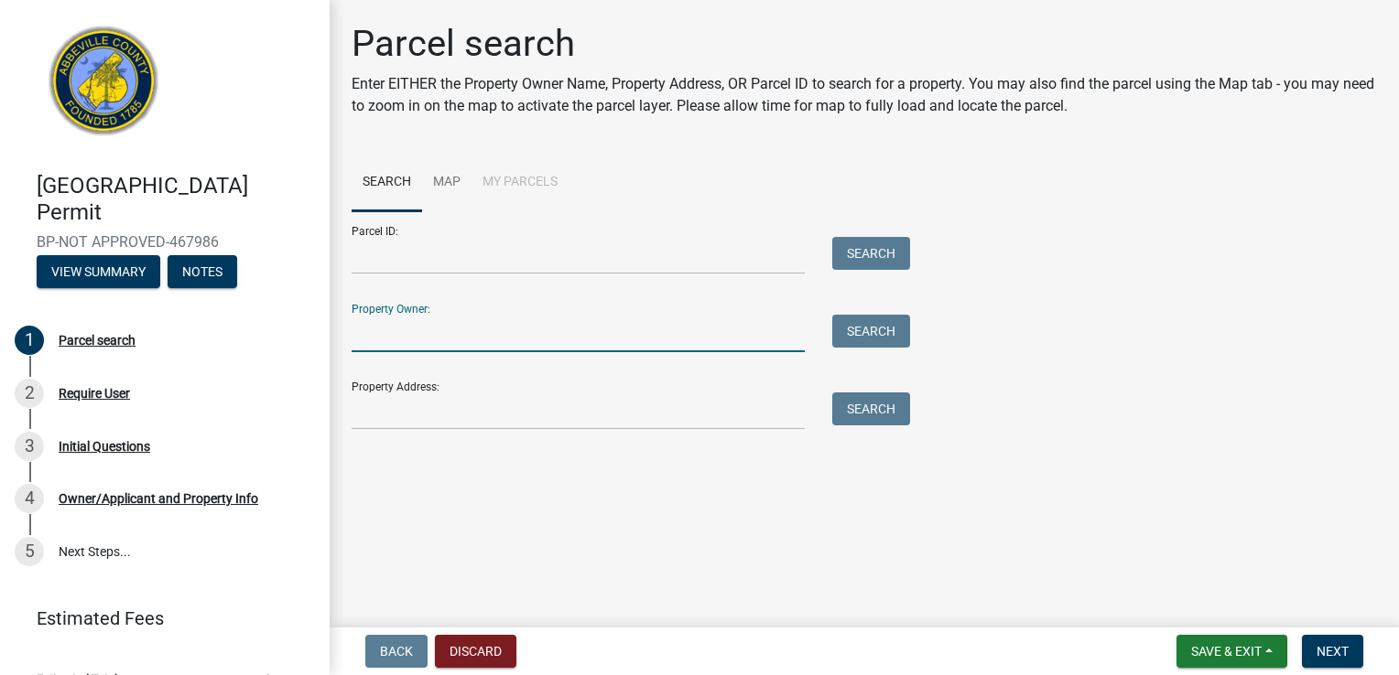
click at [453, 338] on input "Property Owner:" at bounding box center [577, 334] width 453 height 38
type input "[PERSON_NAME]"
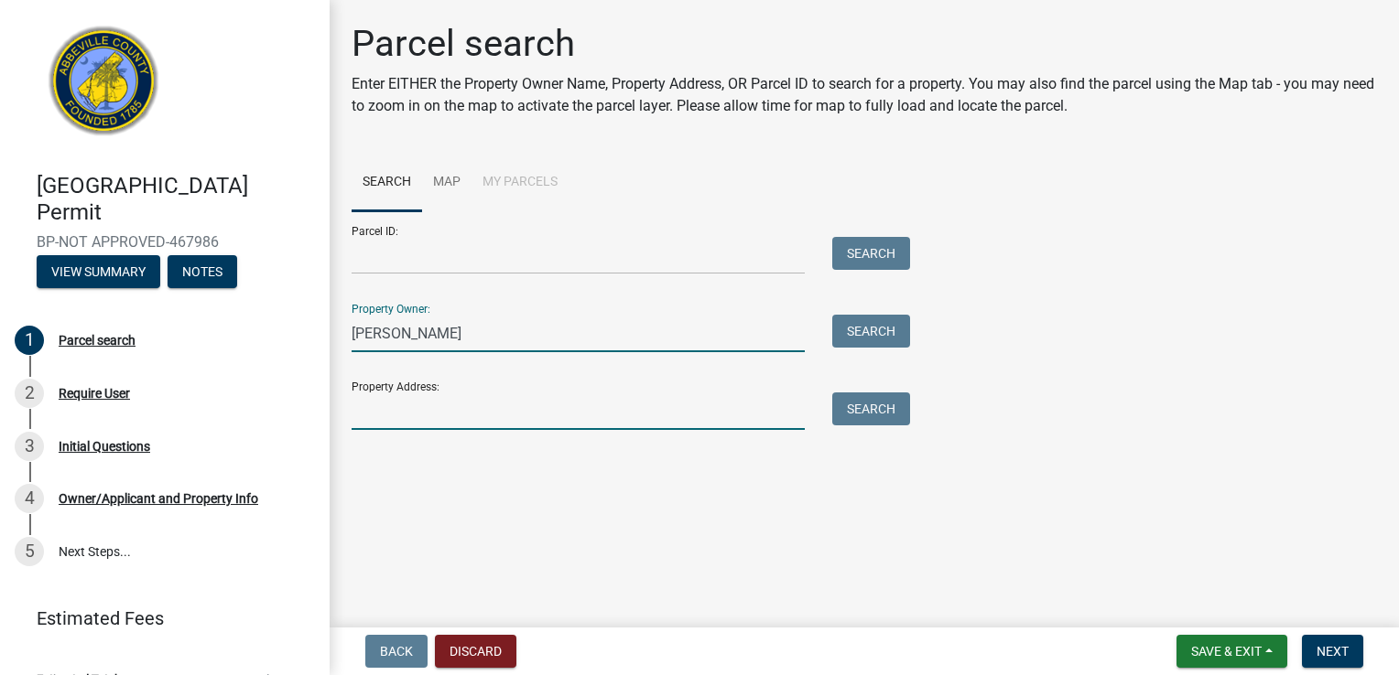
type input "[STREET_ADDRESS][PERSON_NAME]"
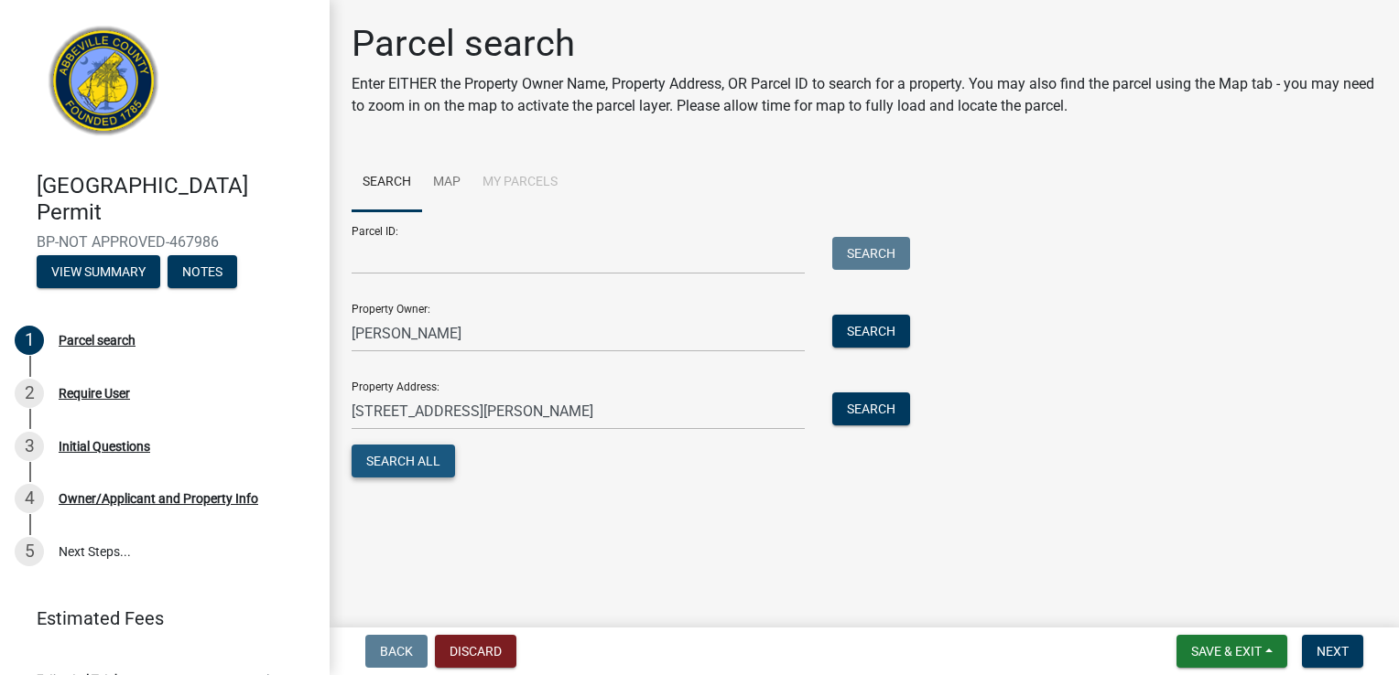
click at [432, 459] on button "Search All" at bounding box center [402, 461] width 103 height 33
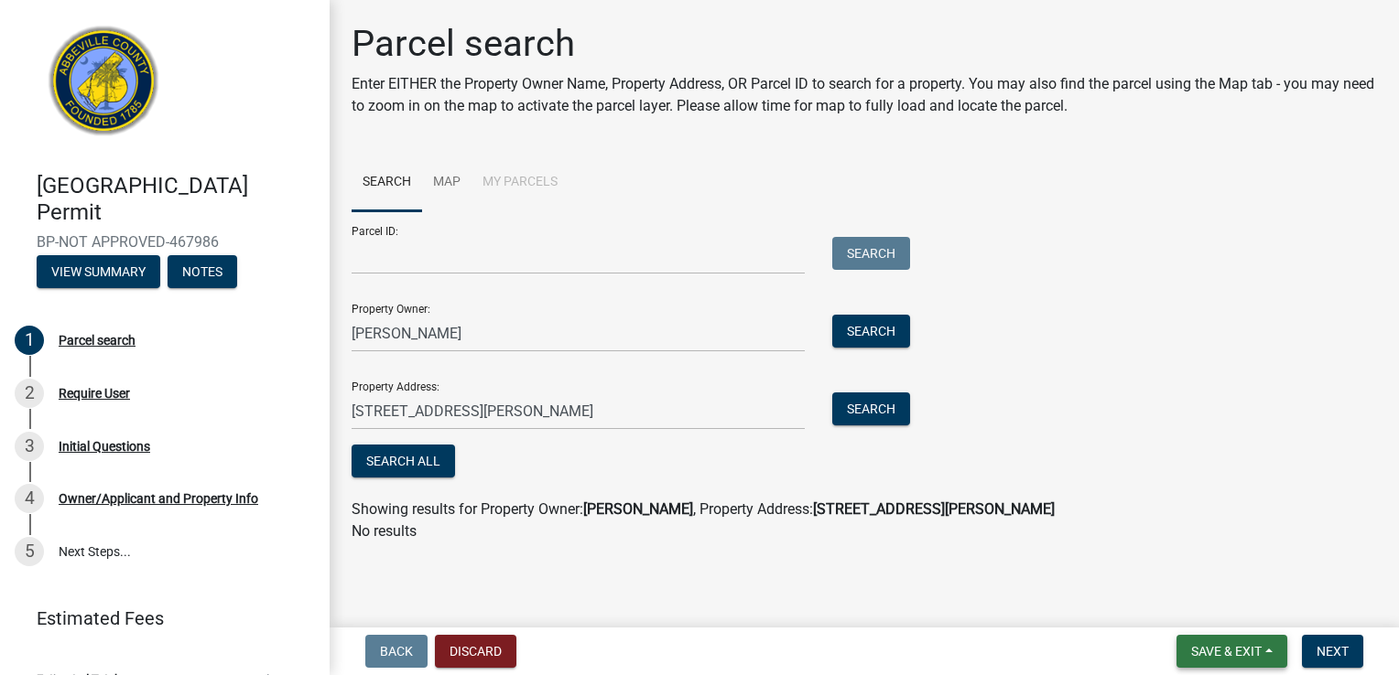
click at [1213, 654] on span "Save & Exit" at bounding box center [1226, 651] width 70 height 15
click at [1211, 600] on button "Save & Exit" at bounding box center [1213, 604] width 146 height 44
